Goal: Transaction & Acquisition: Purchase product/service

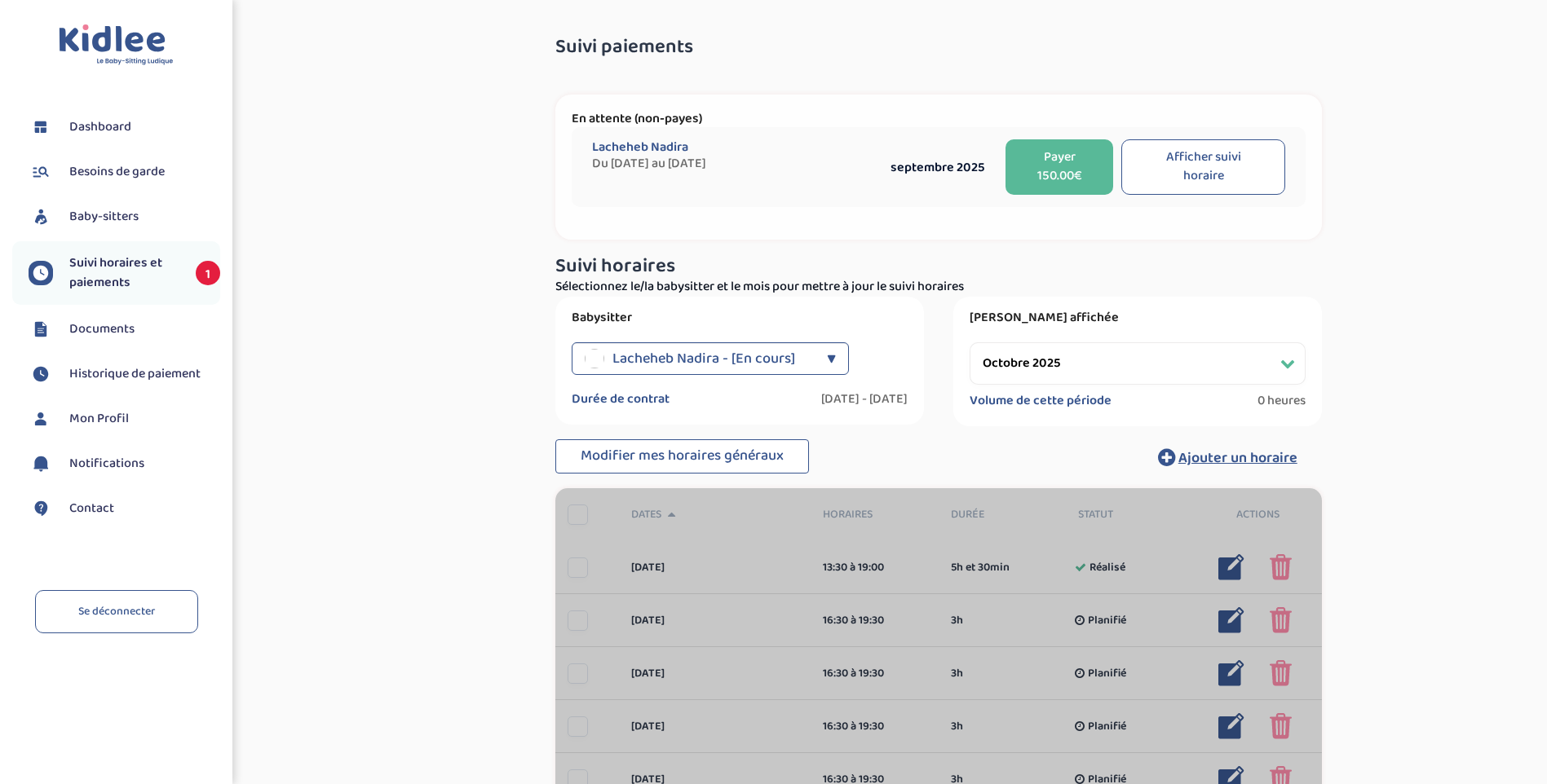
select select "octobre 2025"
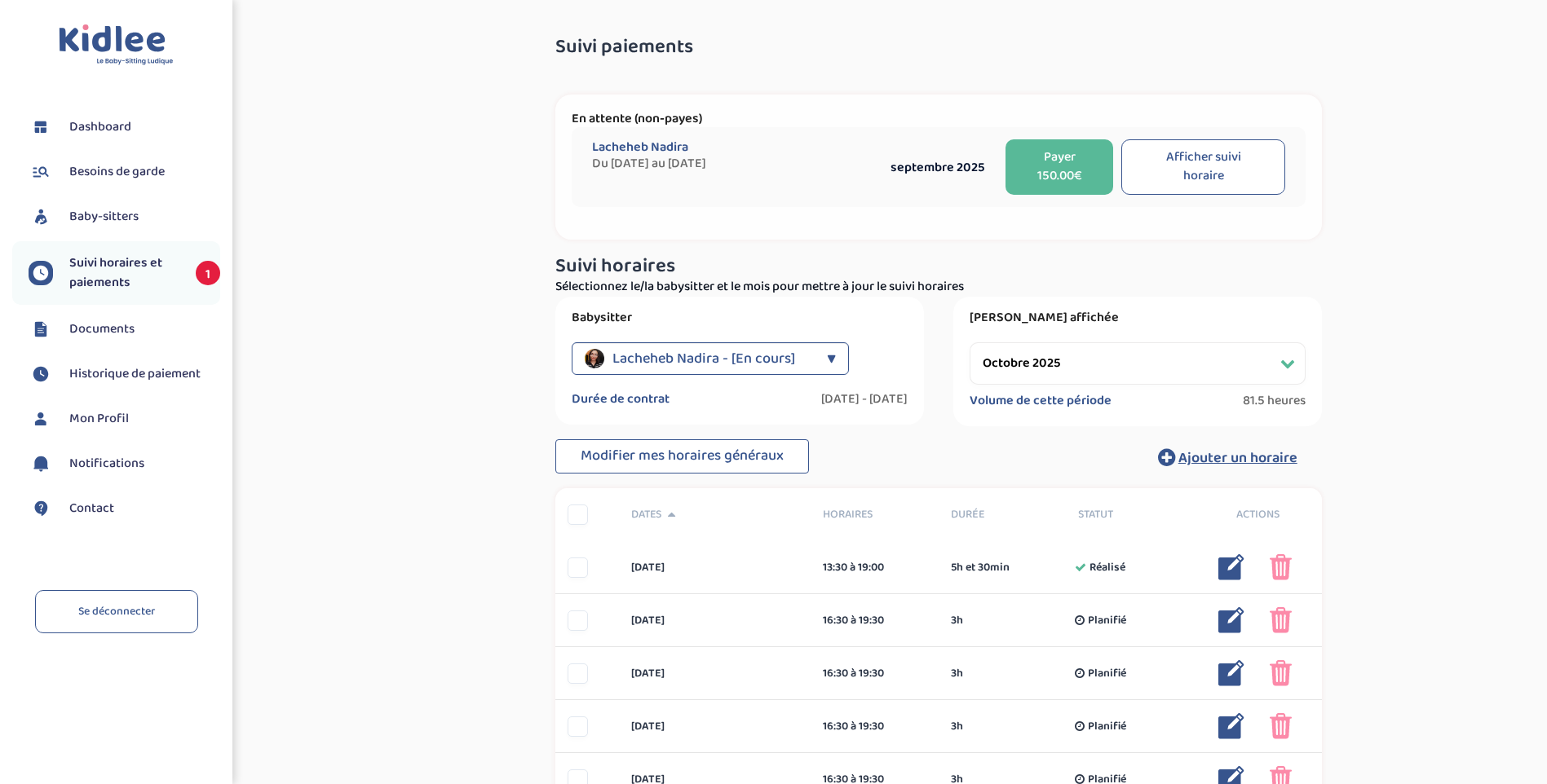
click at [139, 270] on span "Suivi horaires et paiements" at bounding box center [124, 273] width 110 height 39
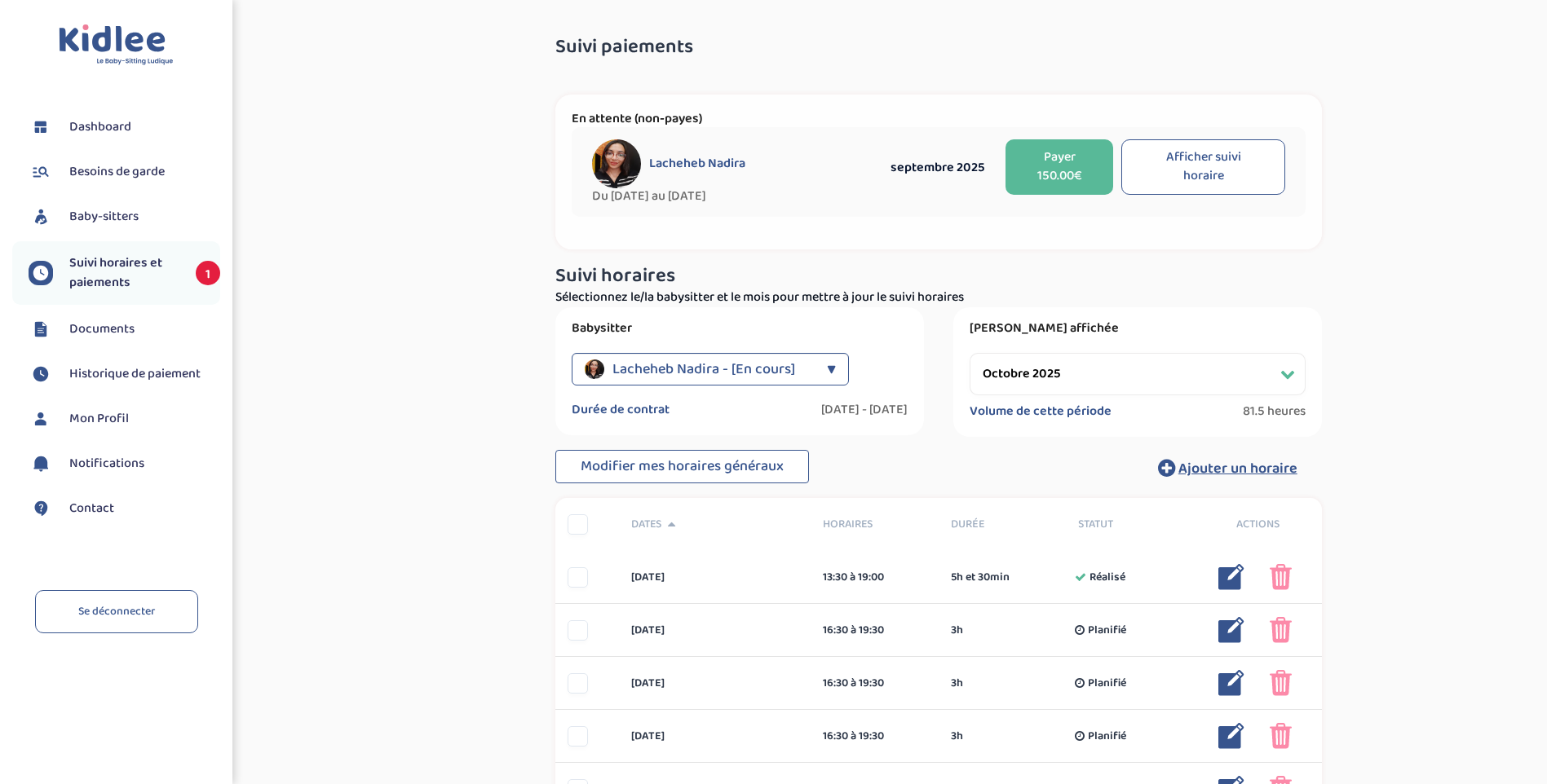
click at [1165, 371] on select "Filtrer par mois septembre 2025 octobre 2025 novembre 2025 décembre 2025 janvie…" at bounding box center [1137, 374] width 336 height 42
select select "septembre 2025"
click at [969, 353] on select "Filtrer par mois septembre 2025 octobre 2025 novembre 2025 décembre 2025 janvie…" at bounding box center [1137, 374] width 336 height 42
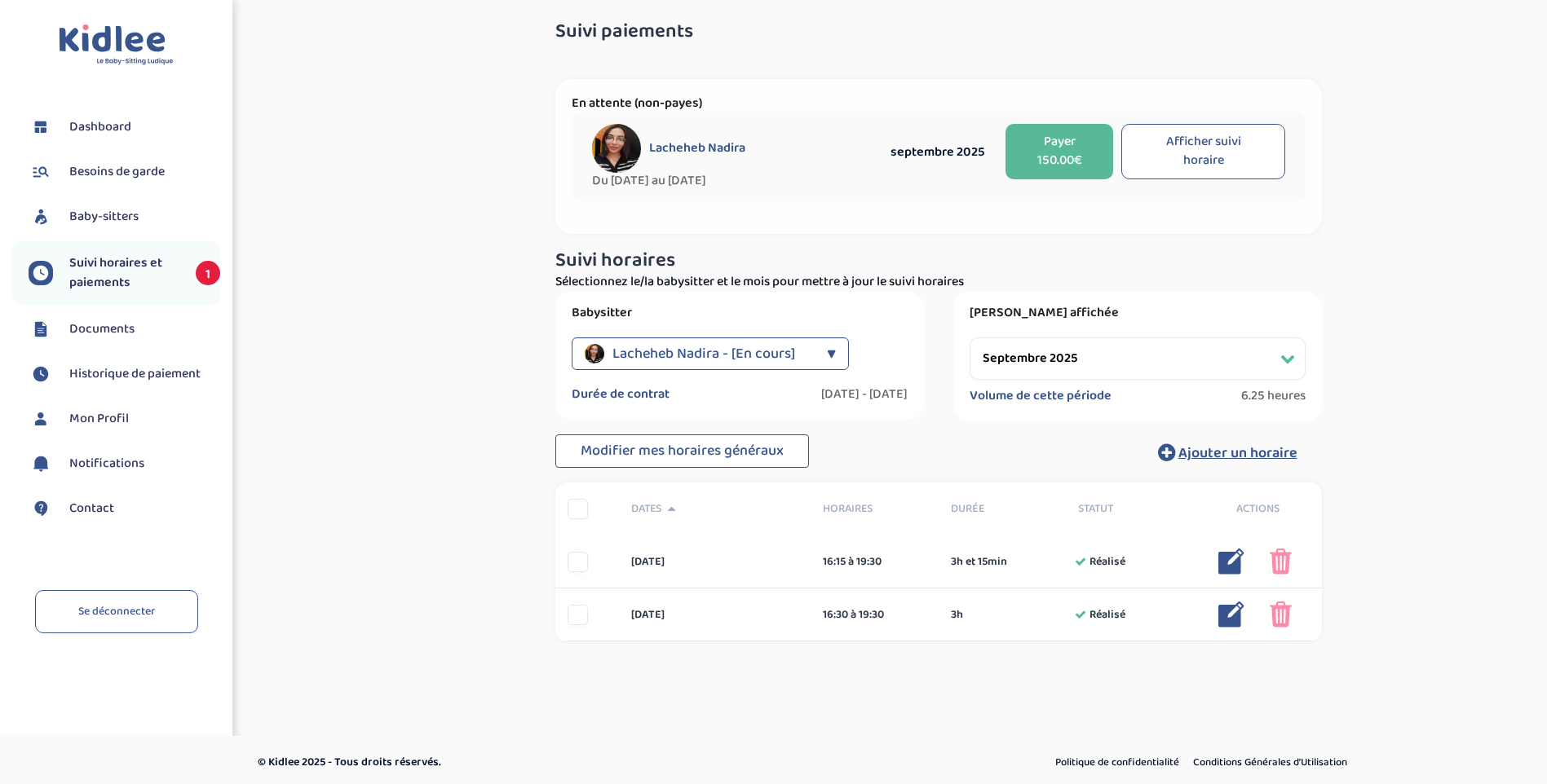
scroll to position [20, 0]
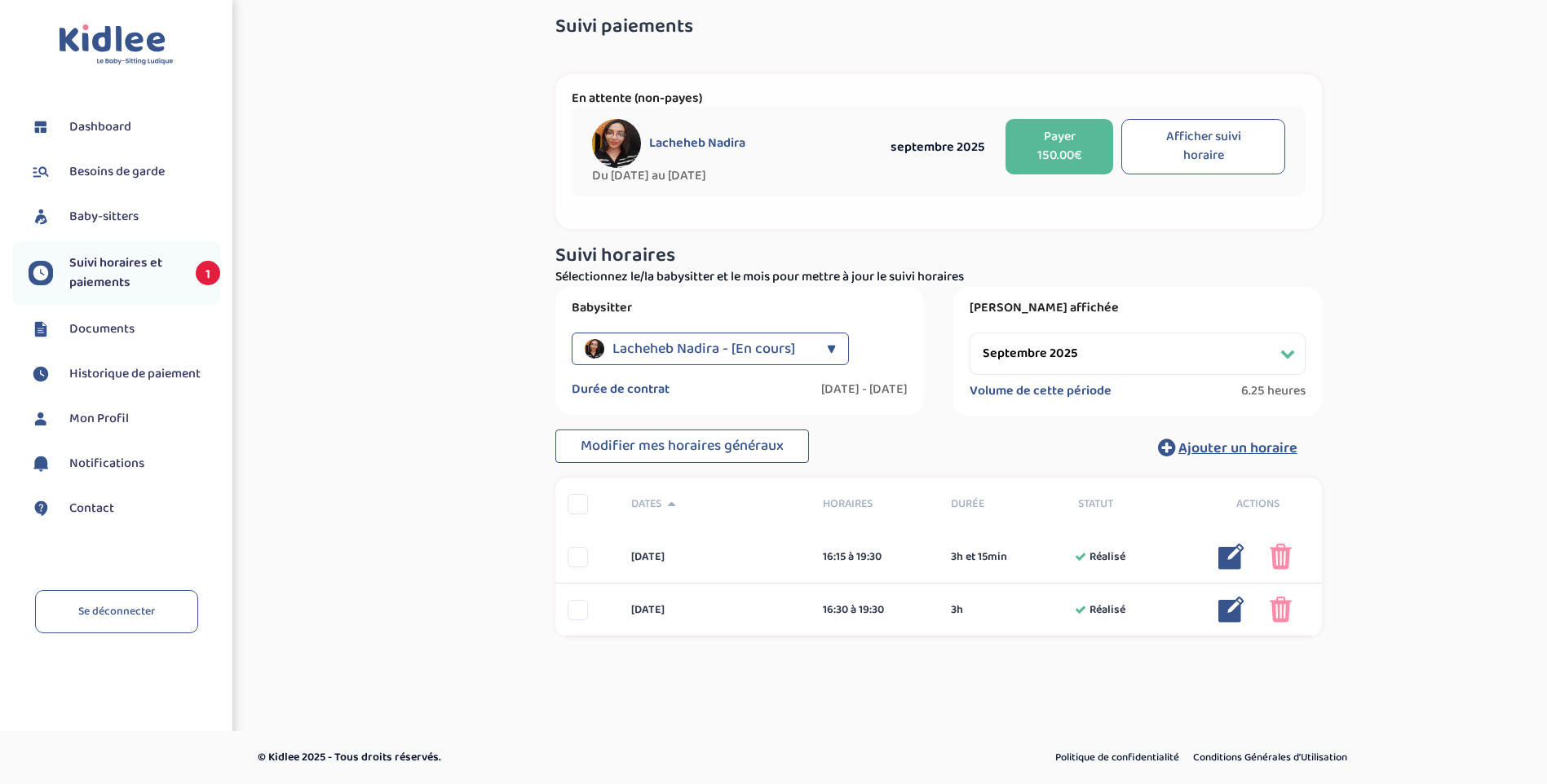
click at [1050, 146] on button "Payer 150.00€" at bounding box center [1059, 146] width 109 height 56
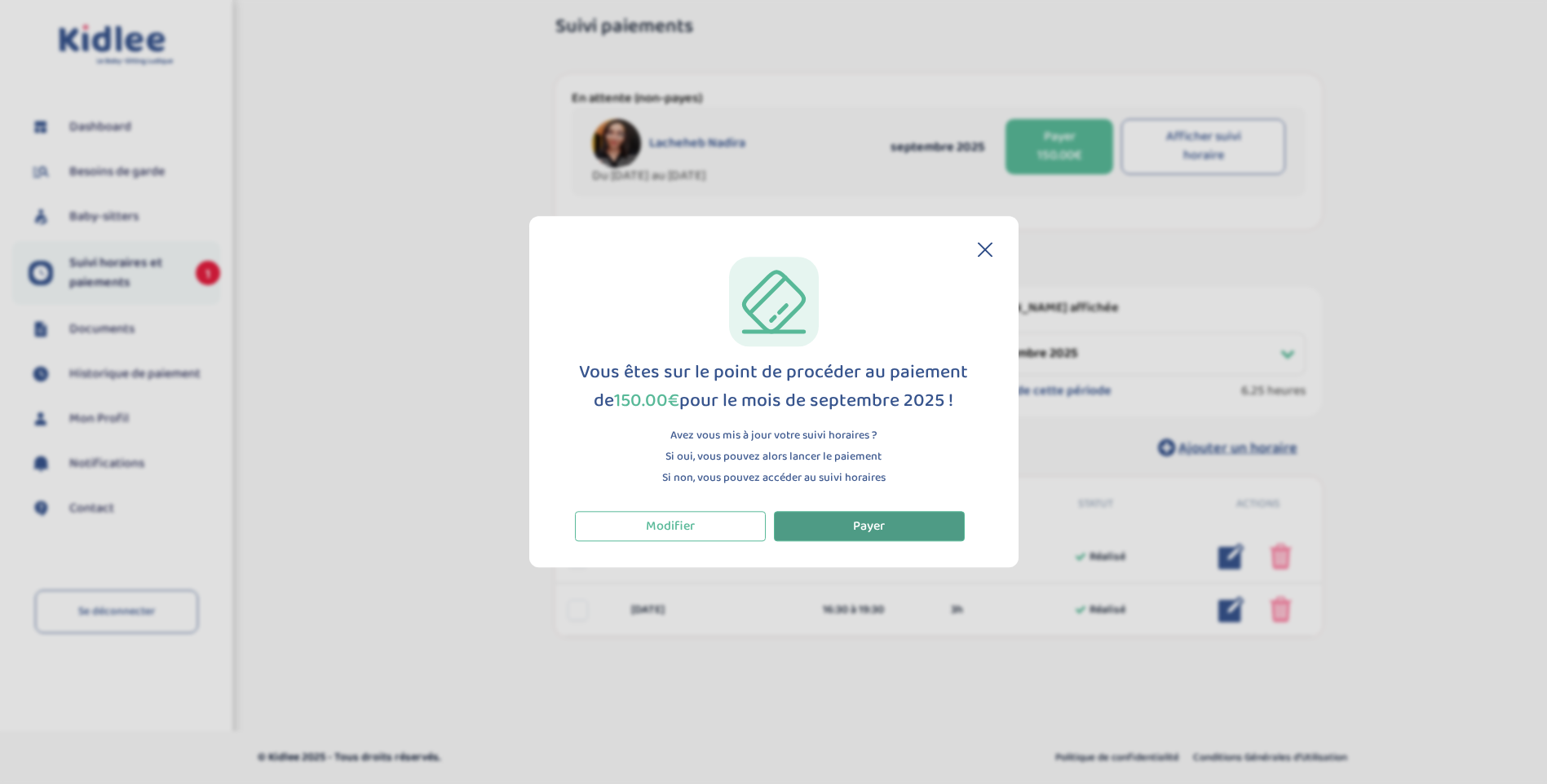
click at [862, 523] on span "Payer" at bounding box center [868, 526] width 32 height 20
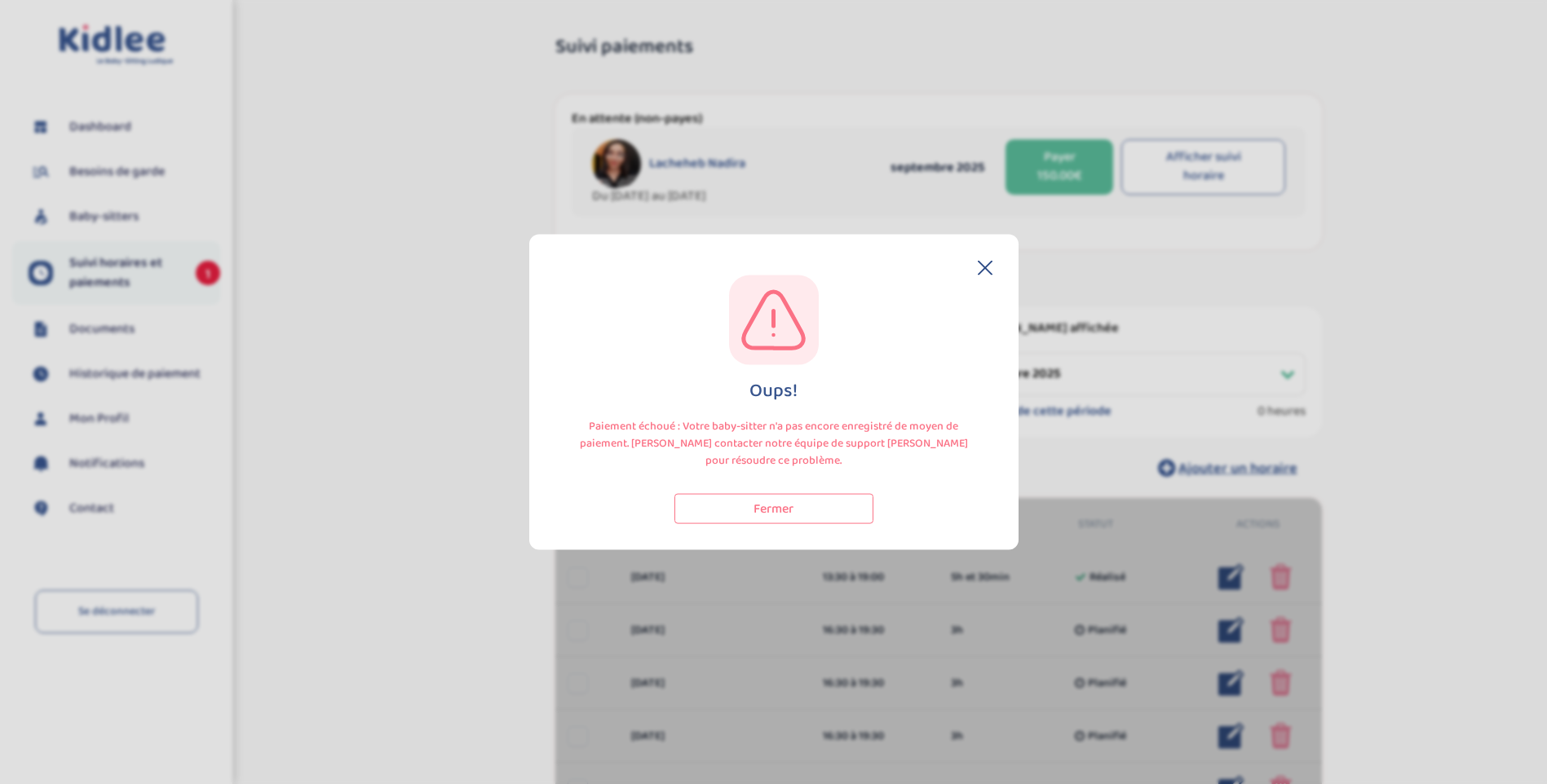
select select "octobre 2025"
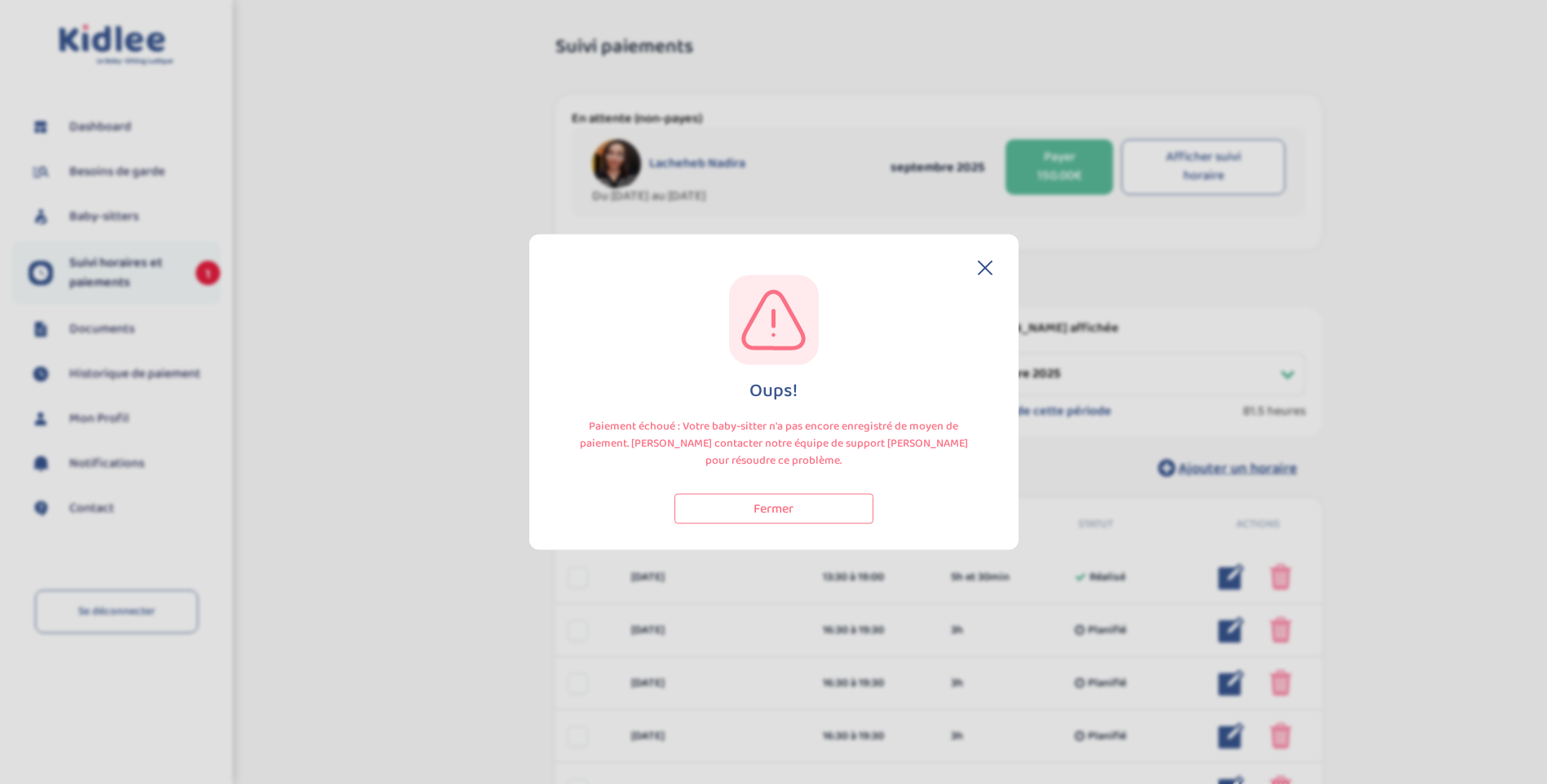
click at [989, 266] on icon at bounding box center [985, 268] width 15 height 15
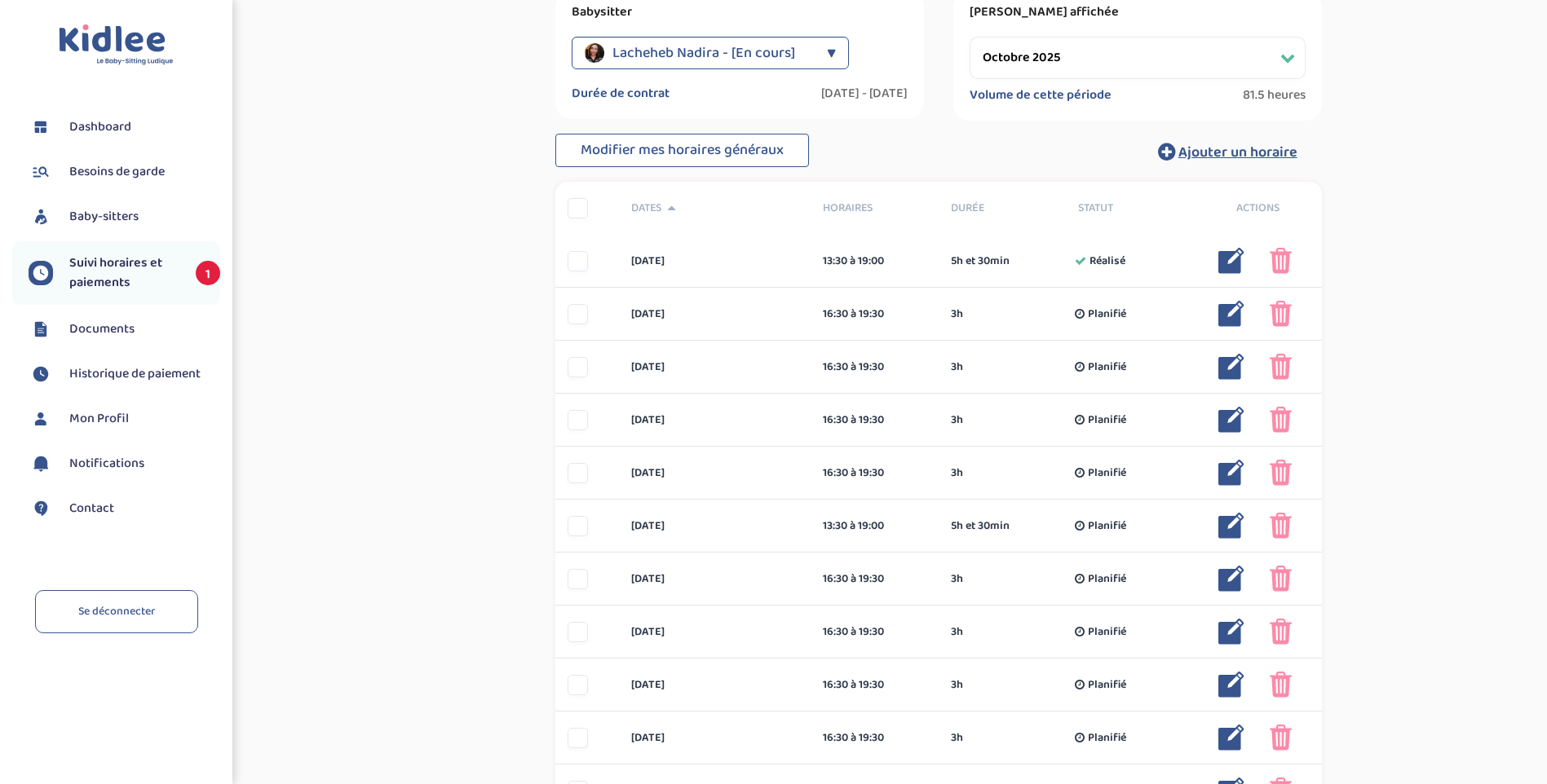
scroll to position [236, 0]
